Goal: Task Accomplishment & Management: Use online tool/utility

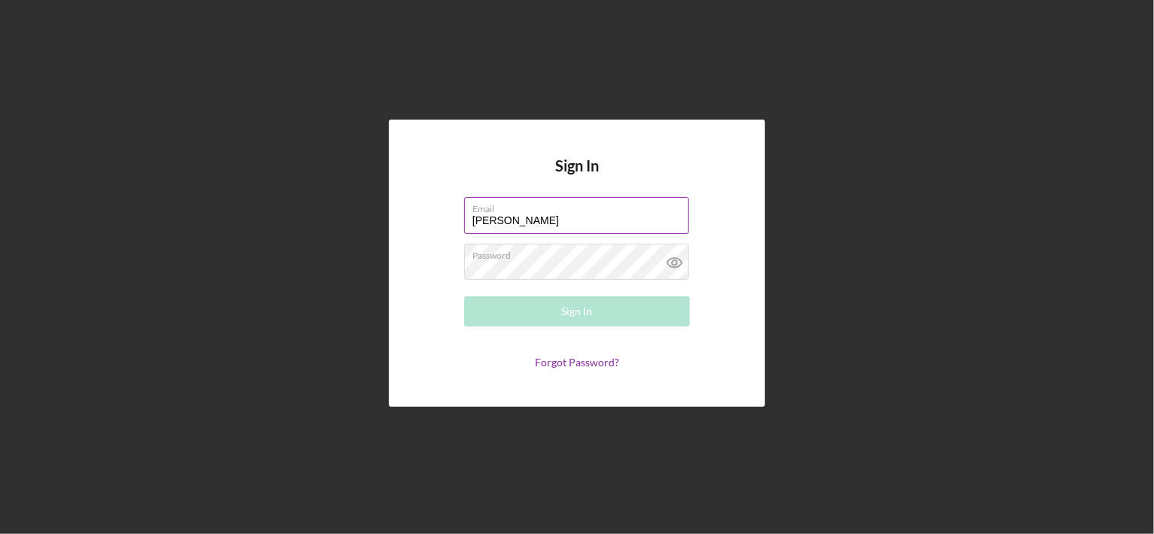
click at [605, 214] on input "[PERSON_NAME]" at bounding box center [576, 215] width 225 height 36
type input "W"
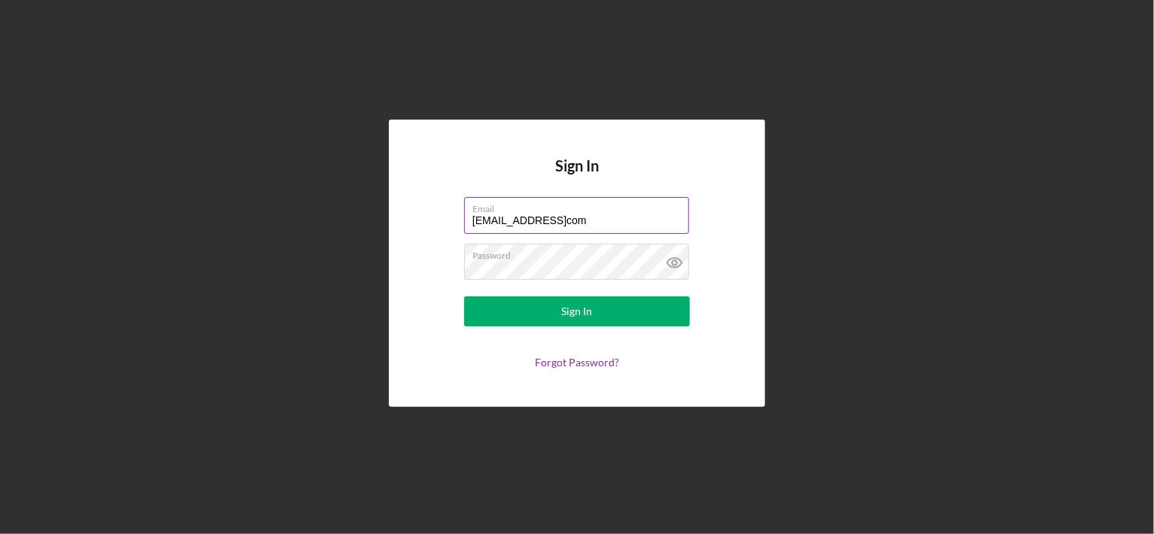
click at [577, 224] on input "rose53742000@yahoocom" at bounding box center [576, 215] width 225 height 36
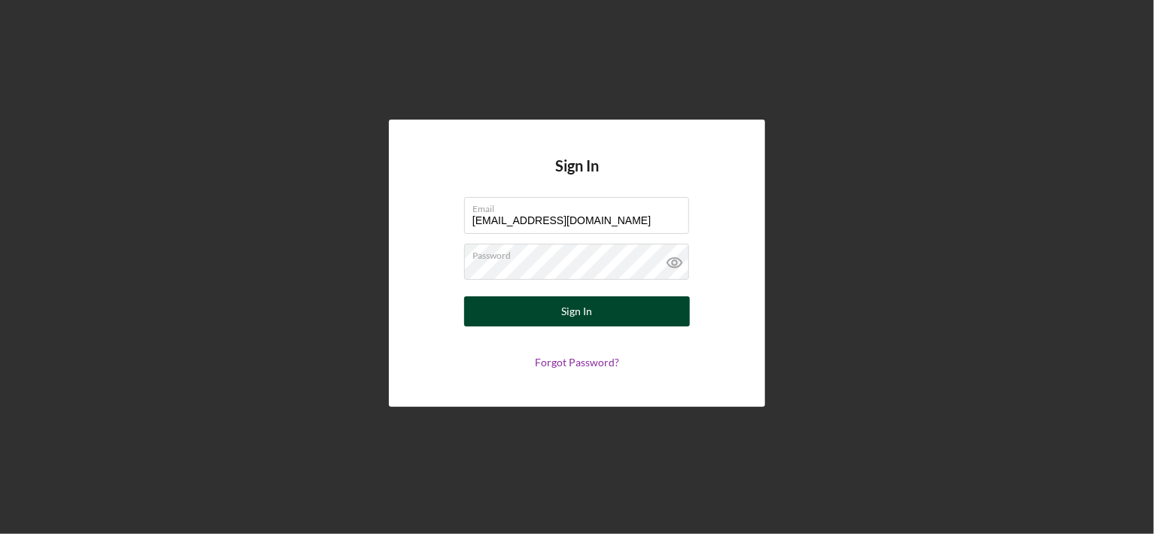
type input "[EMAIL_ADDRESS][DOMAIN_NAME]"
click at [560, 314] on button "Sign In" at bounding box center [577, 311] width 226 height 30
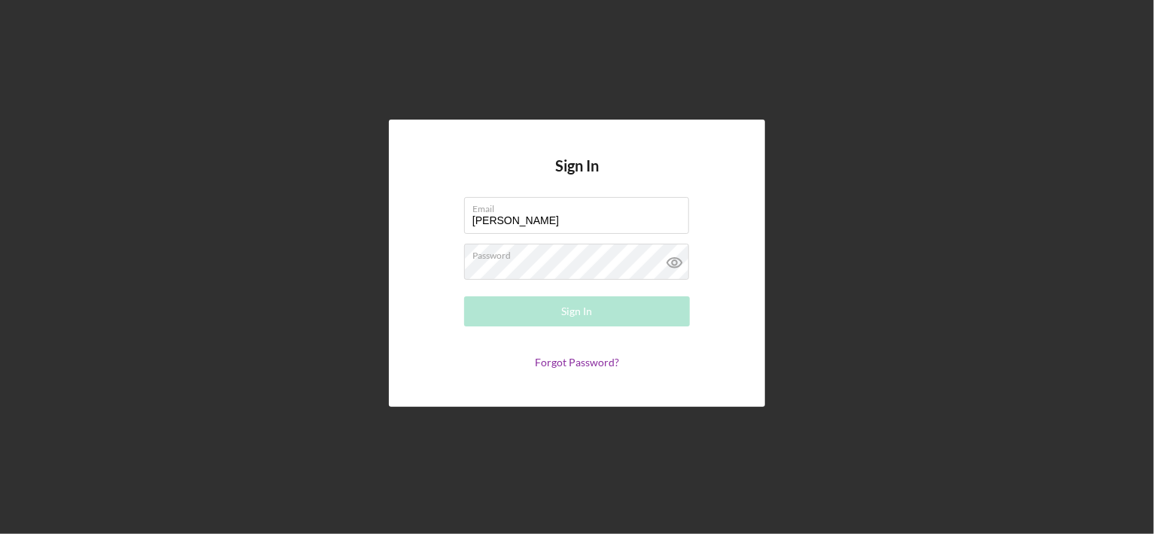
drag, startPoint x: 524, startPoint y: 224, endPoint x: 336, endPoint y: 263, distance: 192.7
click at [336, 263] on div "Sign In Email [PERSON_NAME] Please enter a valid email address. Password Sign I…" at bounding box center [577, 263] width 1139 height 527
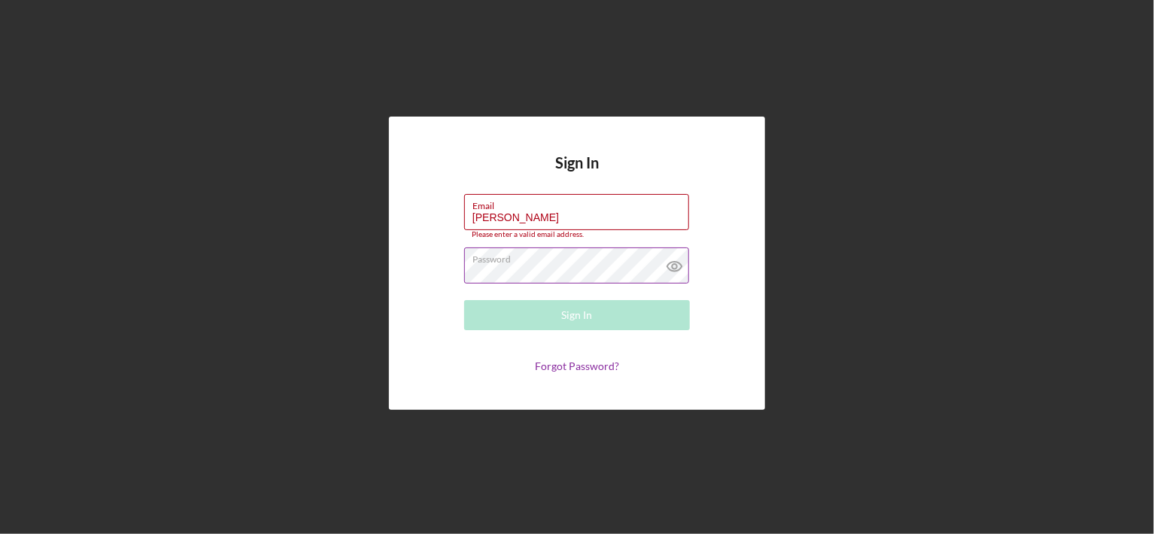
click at [533, 264] on div "Password" at bounding box center [577, 267] width 226 height 38
drag, startPoint x: 530, startPoint y: 221, endPoint x: 351, endPoint y: 246, distance: 180.0
click at [351, 246] on div "Sign In Email [PERSON_NAME] Please enter a valid email address. Password Sign I…" at bounding box center [577, 263] width 1139 height 527
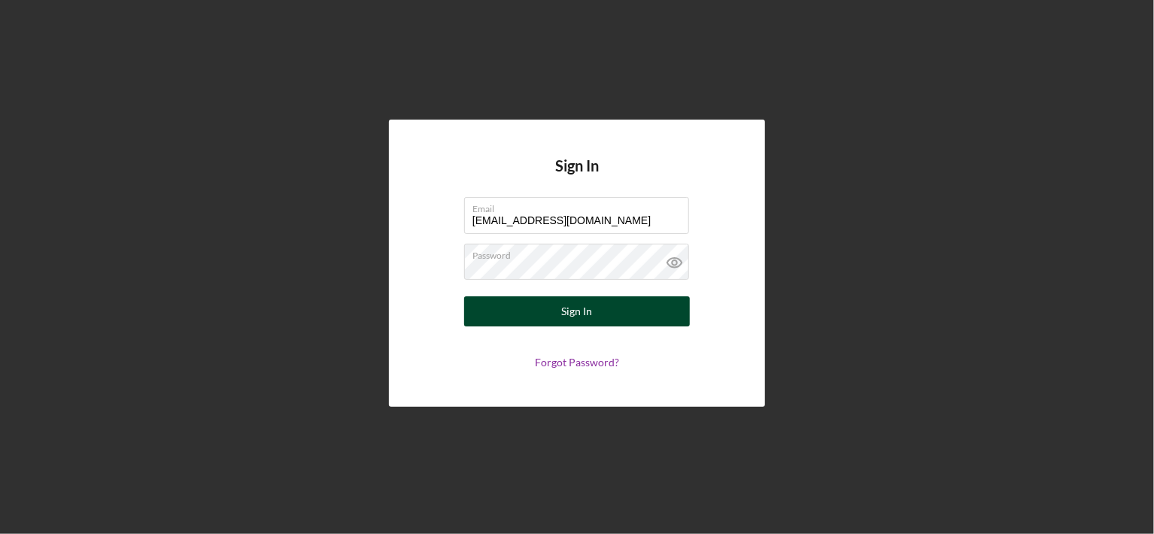
click at [573, 316] on div "Sign In" at bounding box center [577, 311] width 31 height 30
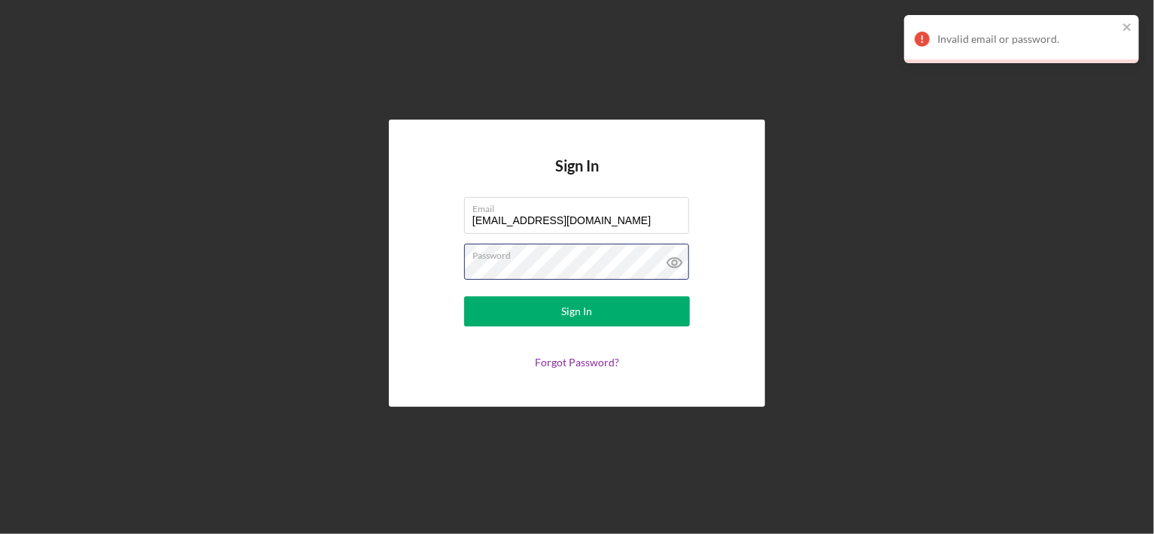
click at [348, 296] on div "Sign In Email [EMAIL_ADDRESS][DOMAIN_NAME] Password Sign In Forgot Password?" at bounding box center [577, 263] width 1139 height 527
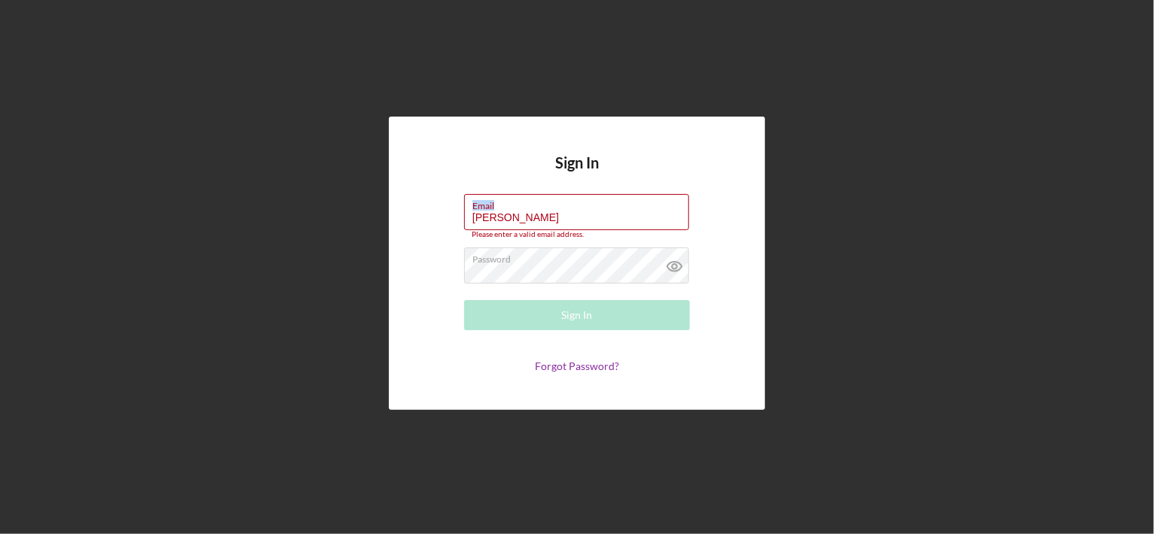
drag, startPoint x: 530, startPoint y: 202, endPoint x: 545, endPoint y: 185, distance: 22.4
click at [545, 185] on div "Sign In Email [PERSON_NAME] Please enter a valid email address. Password Sign I…" at bounding box center [577, 264] width 376 height 294
drag, startPoint x: 526, startPoint y: 217, endPoint x: 390, endPoint y: 226, distance: 136.5
click at [390, 226] on div "Sign In Email [PERSON_NAME] Please enter a valid email address. Password Sign I…" at bounding box center [577, 264] width 376 height 294
click at [512, 133] on div "Sign In Email [PERSON_NAME] Please enter a valid email address. Password Sign I…" at bounding box center [577, 264] width 376 height 294
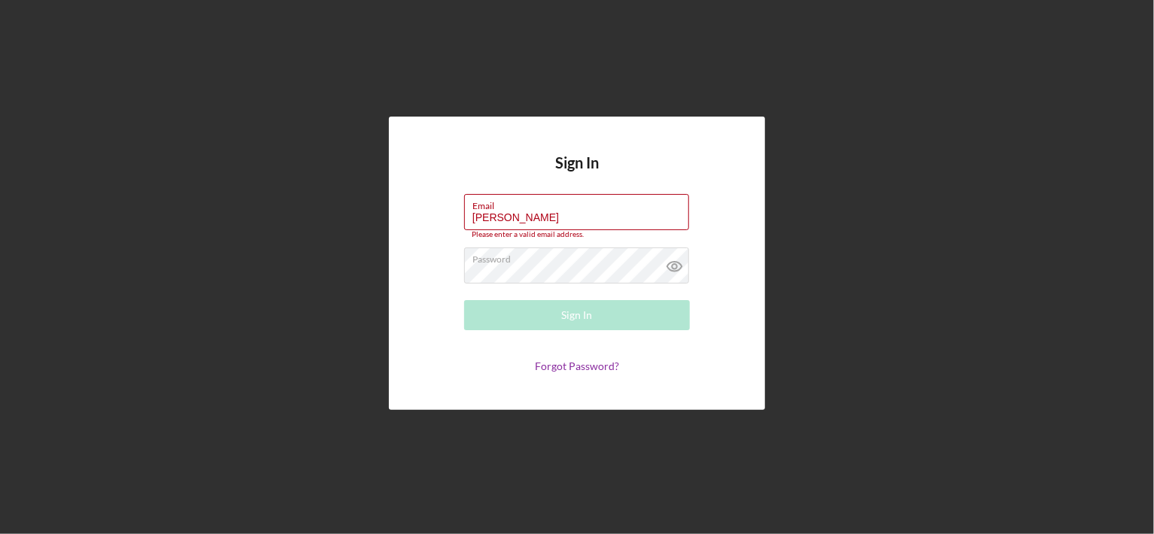
click at [551, 159] on div "Sign In Email [PERSON_NAME] Please enter a valid email address. Password Sign I…" at bounding box center [577, 264] width 376 height 294
click at [527, 223] on input "[PERSON_NAME]" at bounding box center [576, 212] width 225 height 36
type input "W"
type input "[EMAIL_ADDRESS][DOMAIN_NAME]"
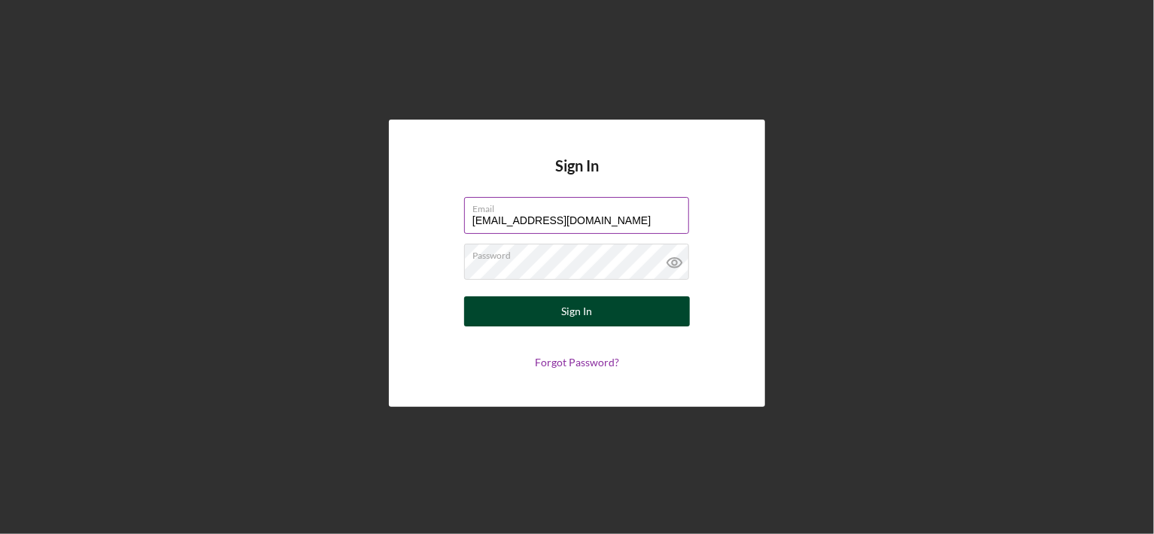
click at [574, 317] on div "Sign In" at bounding box center [577, 311] width 31 height 30
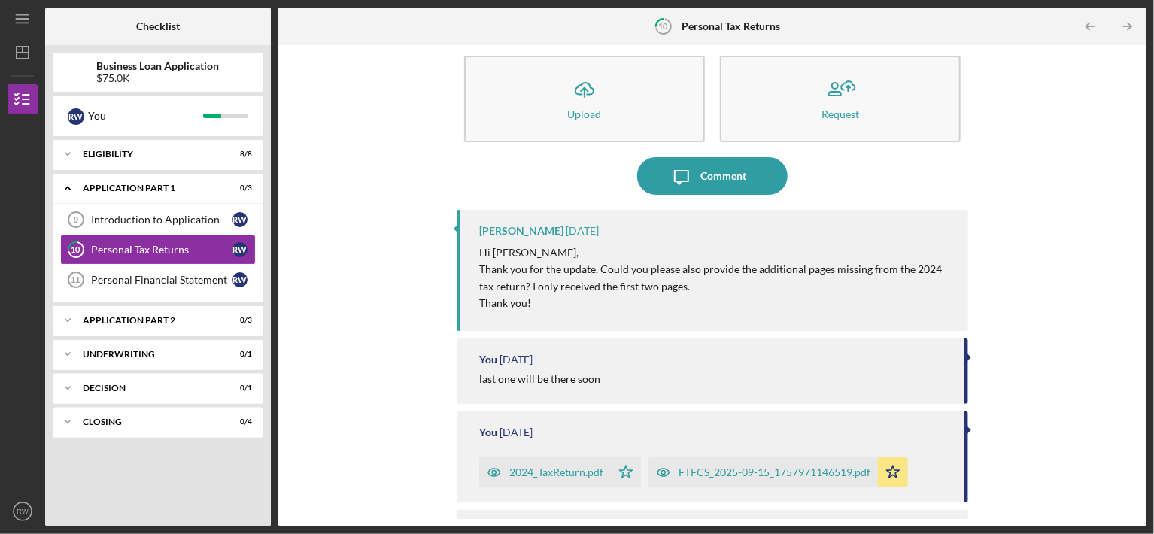
scroll to position [21, 0]
click at [548, 473] on div "2024_TaxReturn.pdf" at bounding box center [556, 471] width 94 height 12
